Goal: Find specific page/section: Find specific page/section

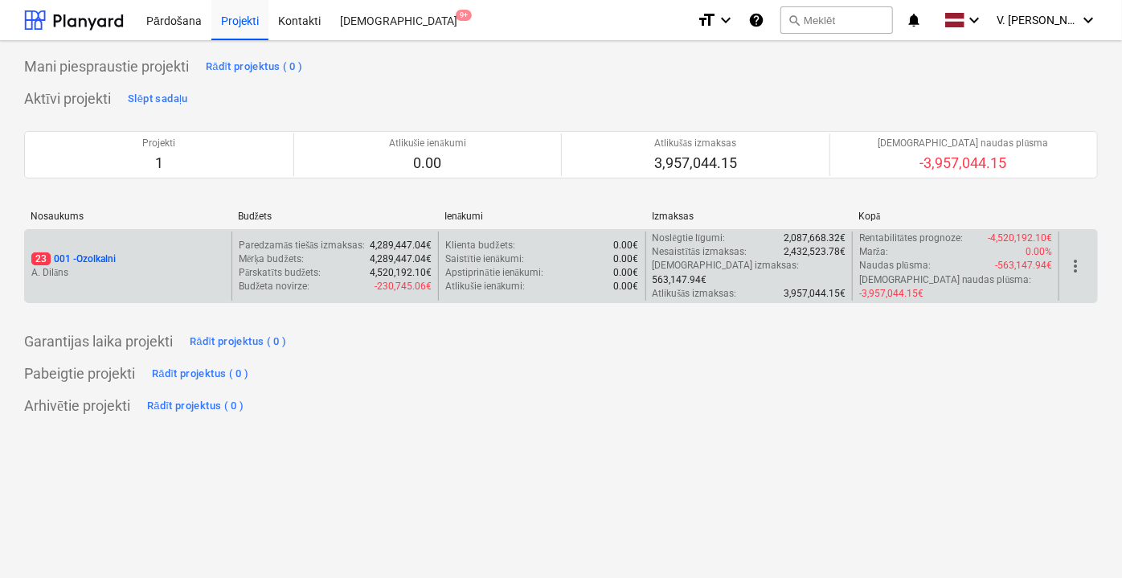
click at [137, 276] on div "23 001 - Ozolkalni A. Dilāns" at bounding box center [128, 266] width 207 height 69
click at [123, 252] on div "23 001 - Ozolkalni" at bounding box center [128, 259] width 194 height 14
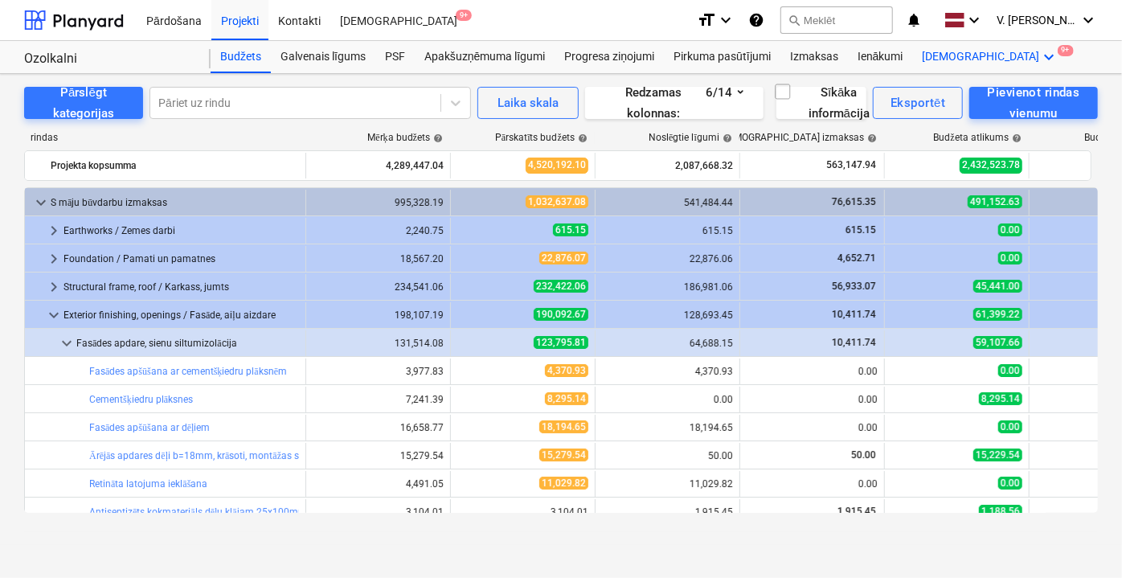
click at [942, 55] on div "Vairāk keyboard_arrow_down 9+" at bounding box center [991, 57] width 156 height 32
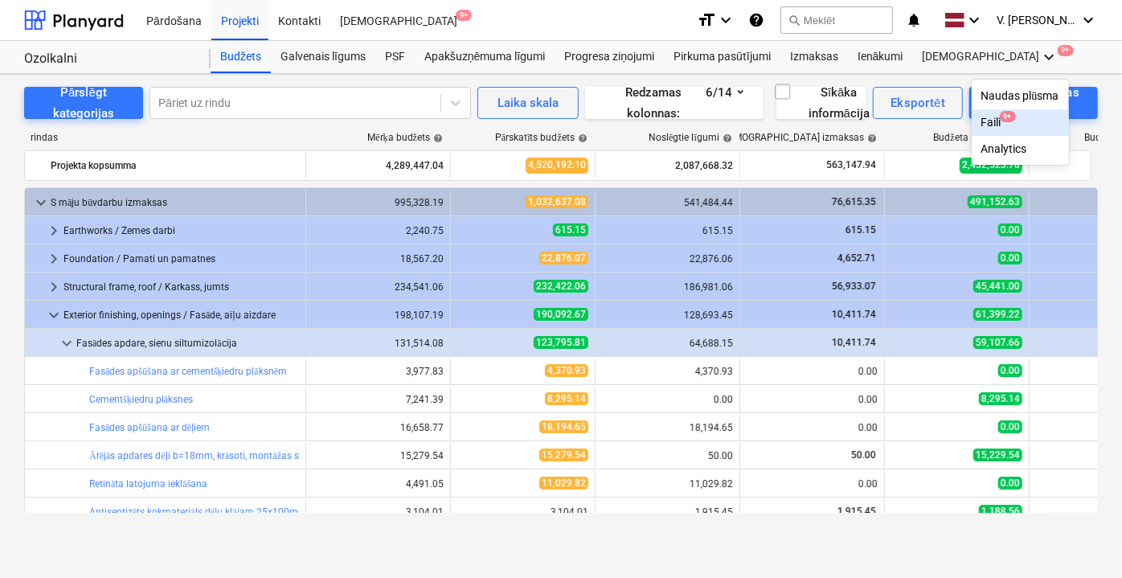
click at [982, 124] on div "Faili 9+" at bounding box center [1021, 123] width 78 height 14
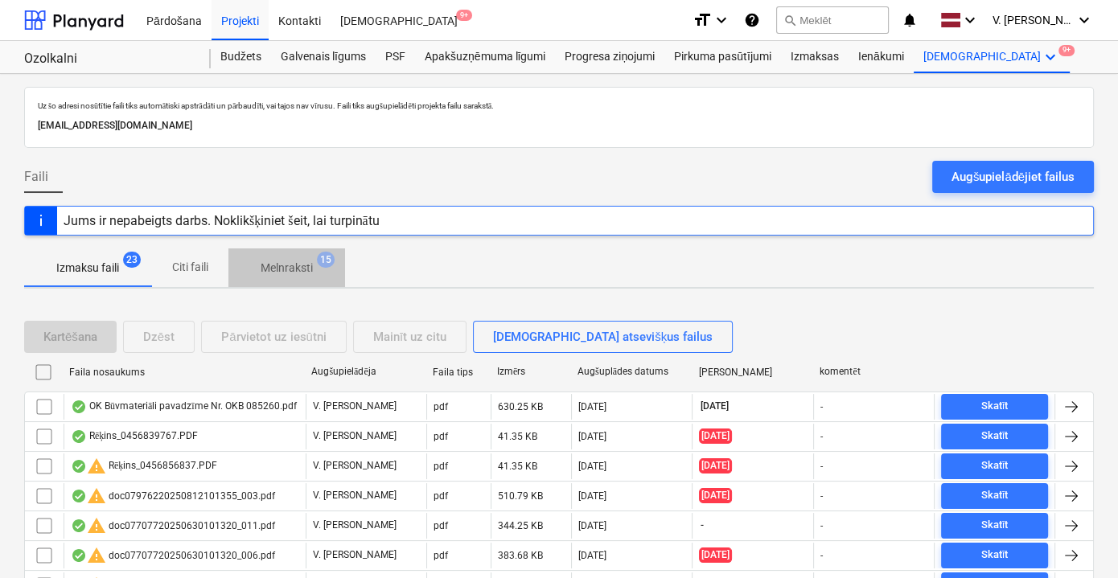
click at [306, 265] on p "Melnraksti" at bounding box center [287, 268] width 52 height 17
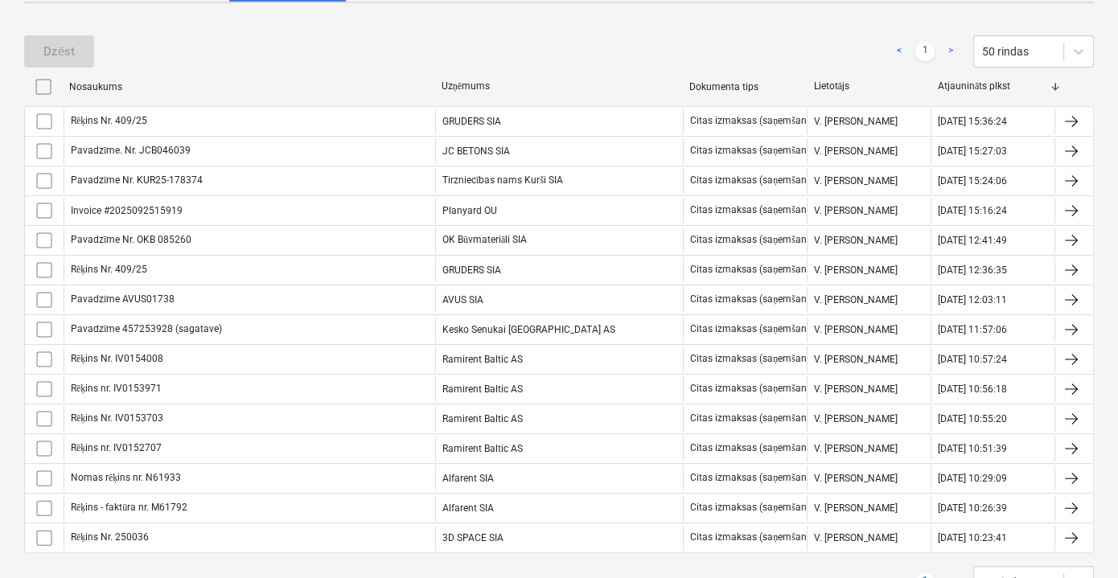
scroll to position [292, 0]
